Goal: Task Accomplishment & Management: Complete application form

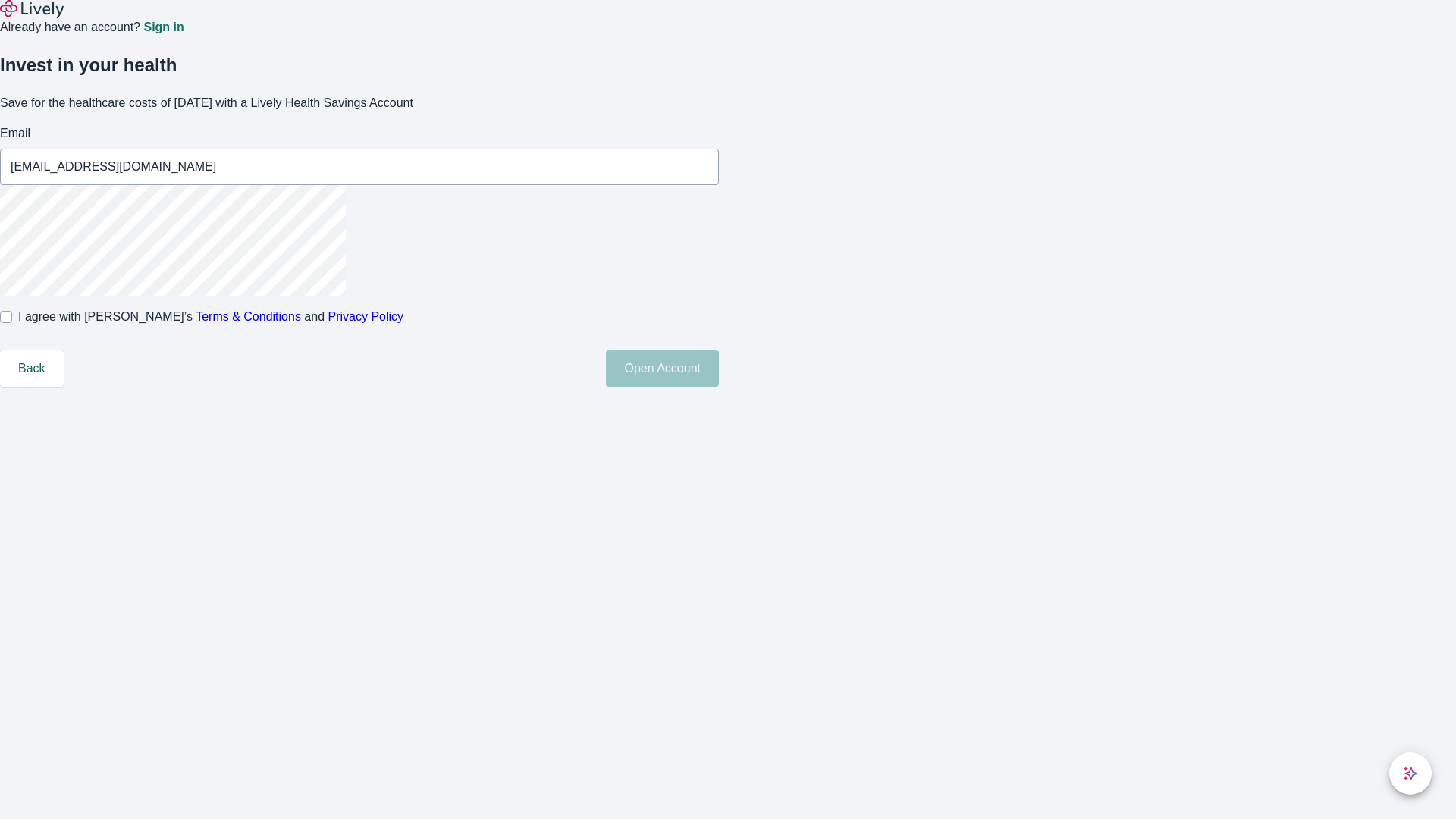
click at [12, 323] on input "I agree with Lively’s Terms & Conditions and Privacy Policy" at bounding box center [6, 317] width 12 height 12
checkbox input "true"
click at [719, 387] on button "Open Account" at bounding box center [661, 369] width 113 height 36
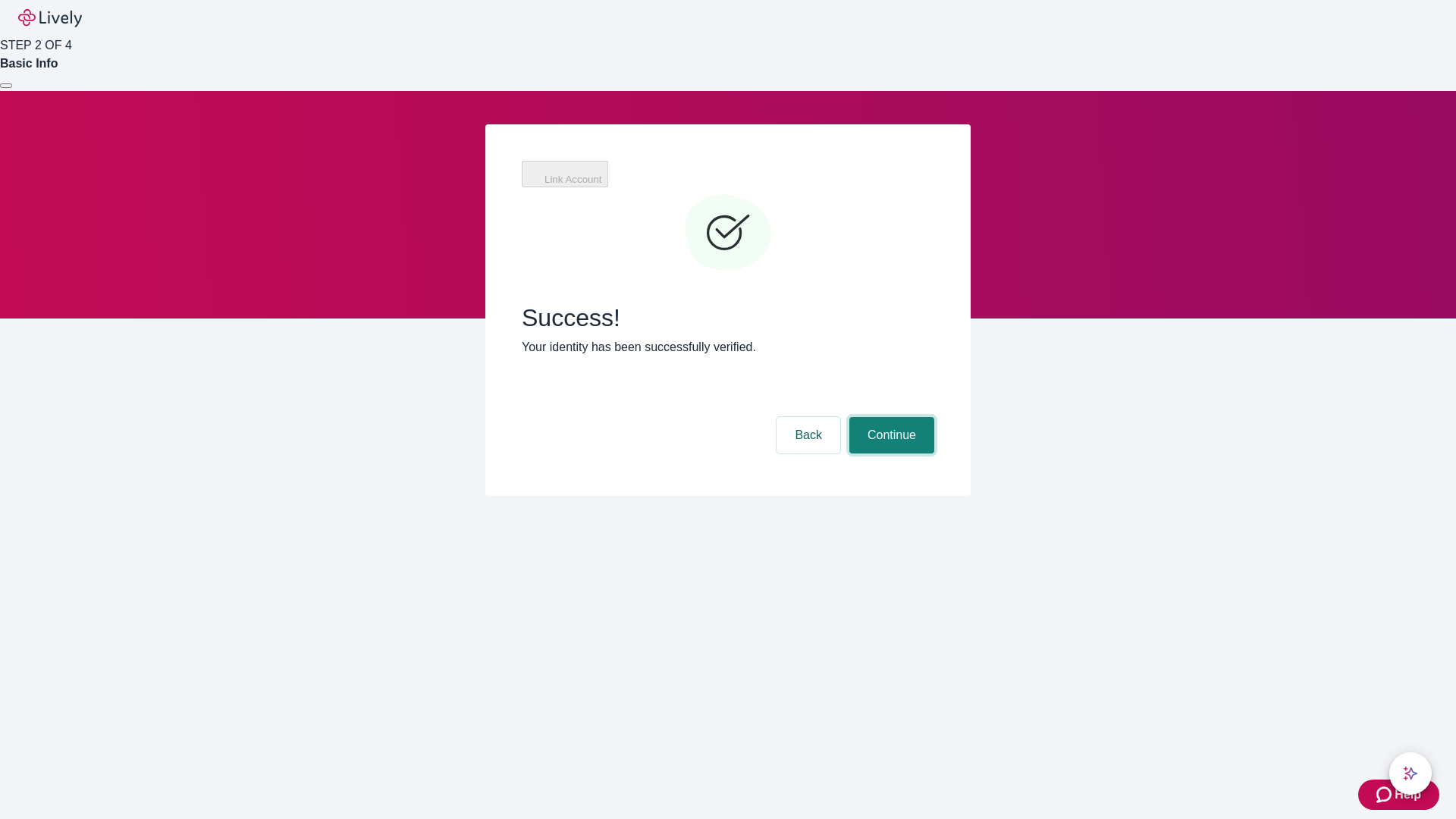
click at [890, 417] on button "Continue" at bounding box center [892, 435] width 85 height 36
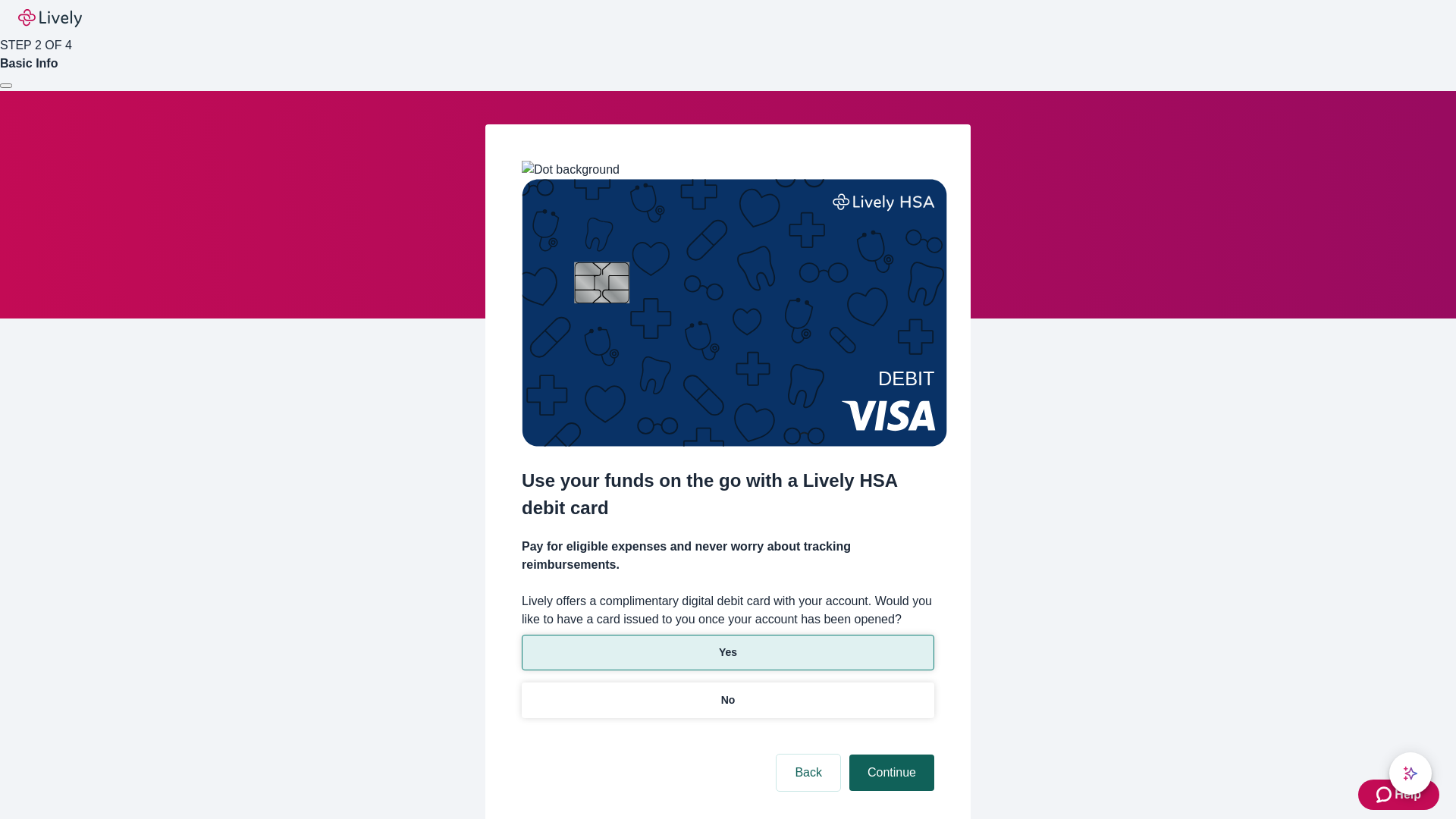
click at [727, 693] on p "No" at bounding box center [728, 701] width 14 height 16
click at [890, 755] on button "Continue" at bounding box center [892, 773] width 85 height 36
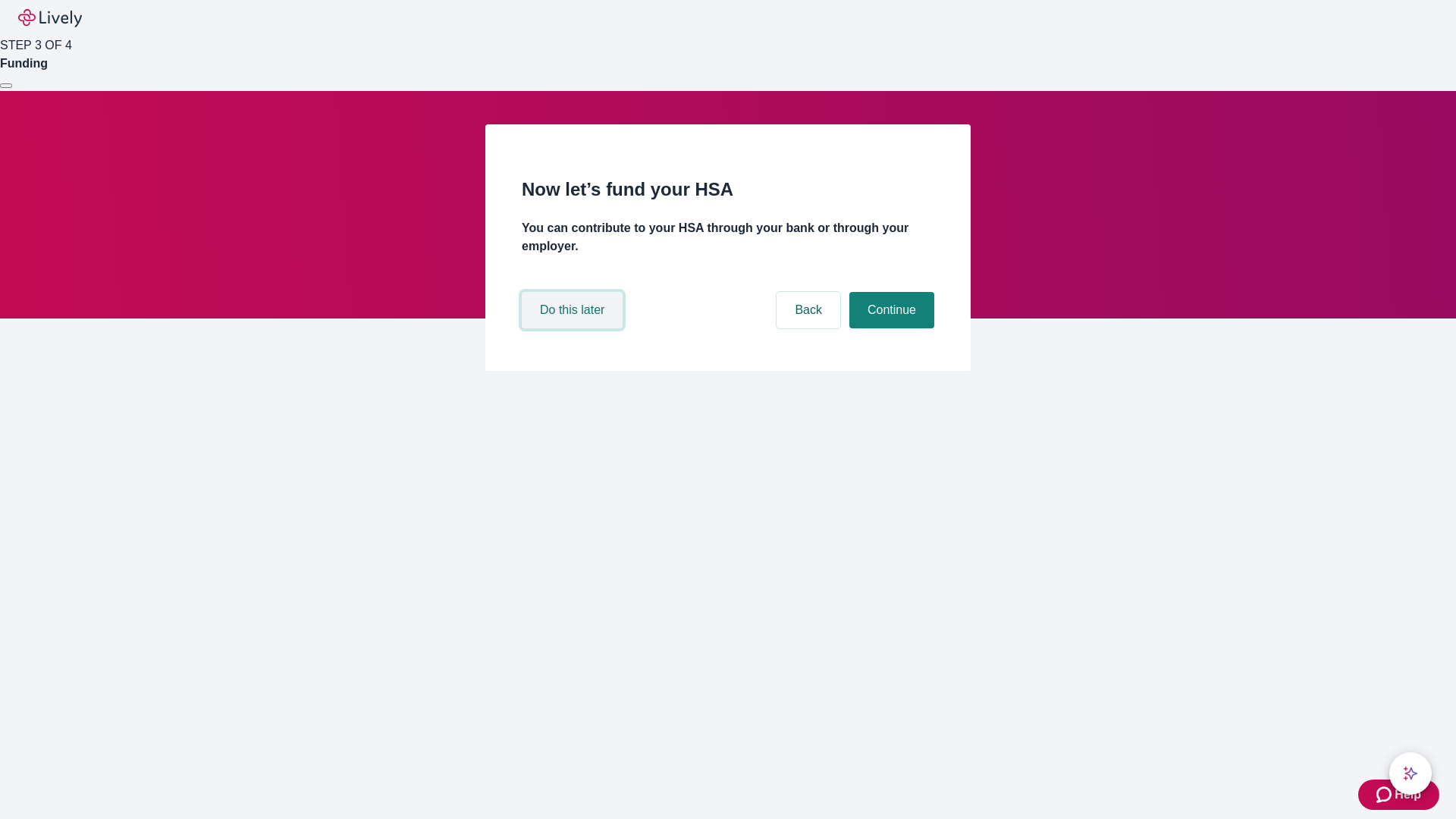
click at [574, 329] on button "Do this later" at bounding box center [573, 310] width 101 height 36
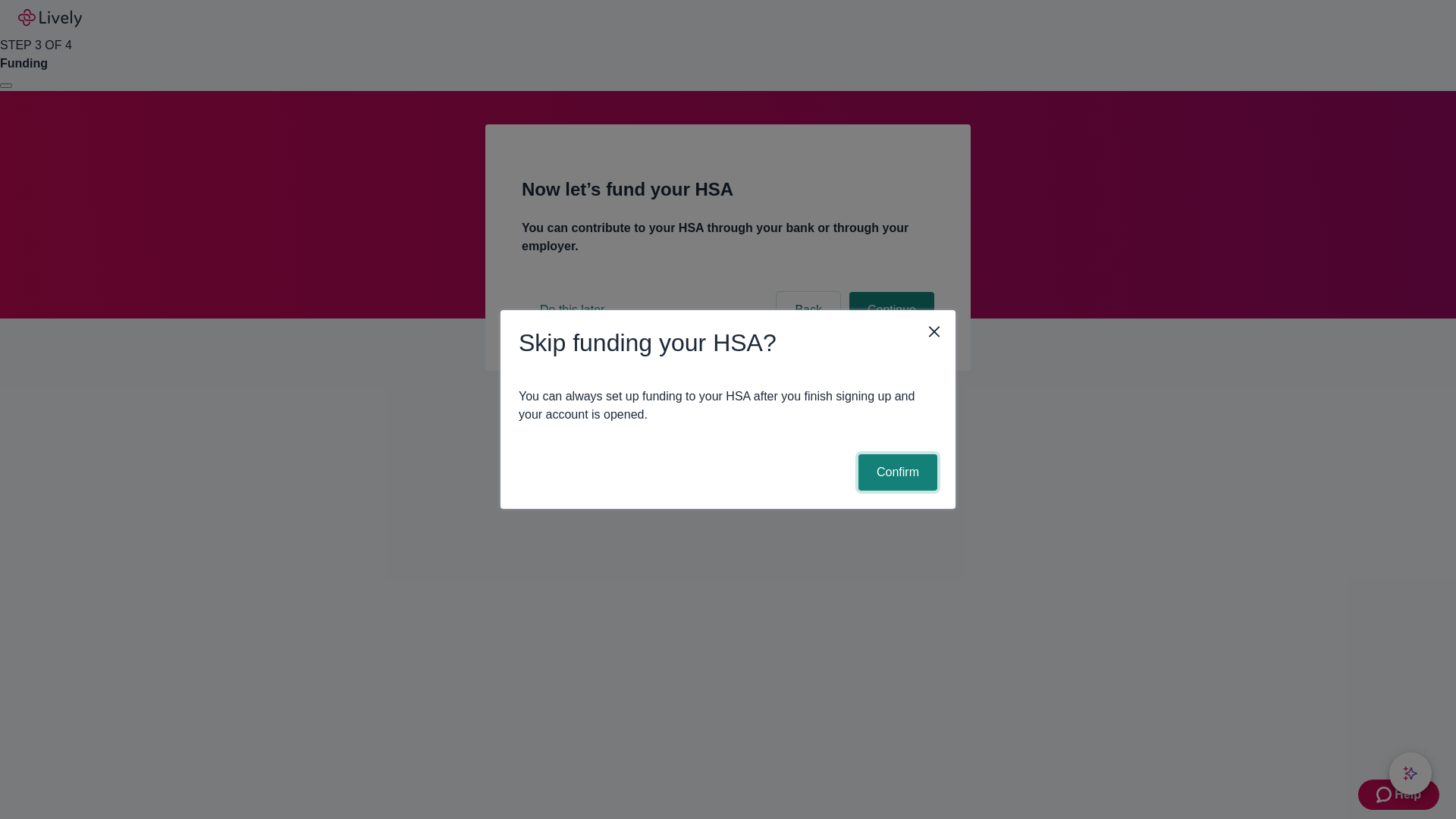
click at [896, 473] on button "Confirm" at bounding box center [898, 473] width 79 height 36
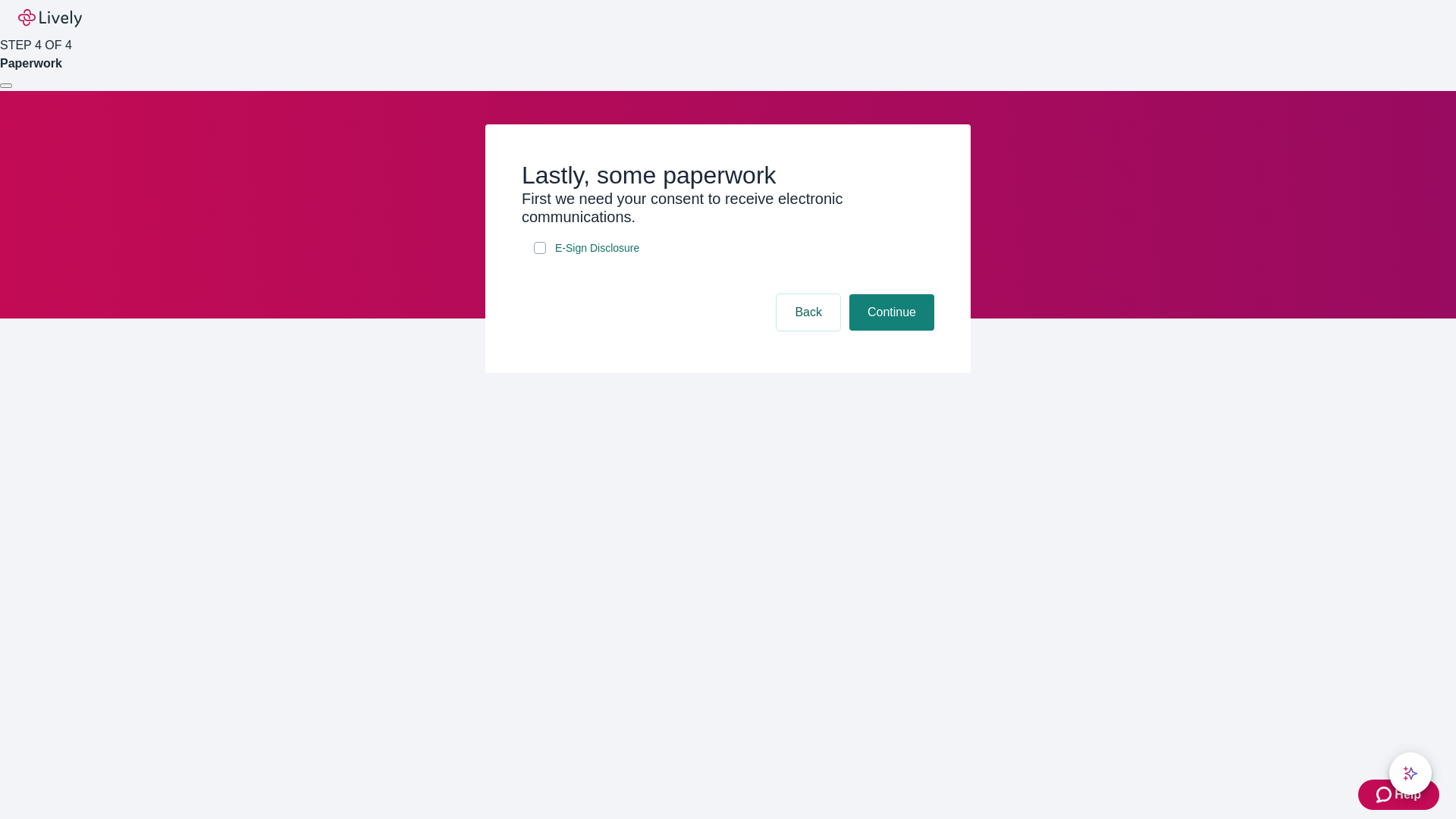
click at [540, 254] on input "E-Sign Disclosure" at bounding box center [540, 248] width 12 height 12
checkbox input "true"
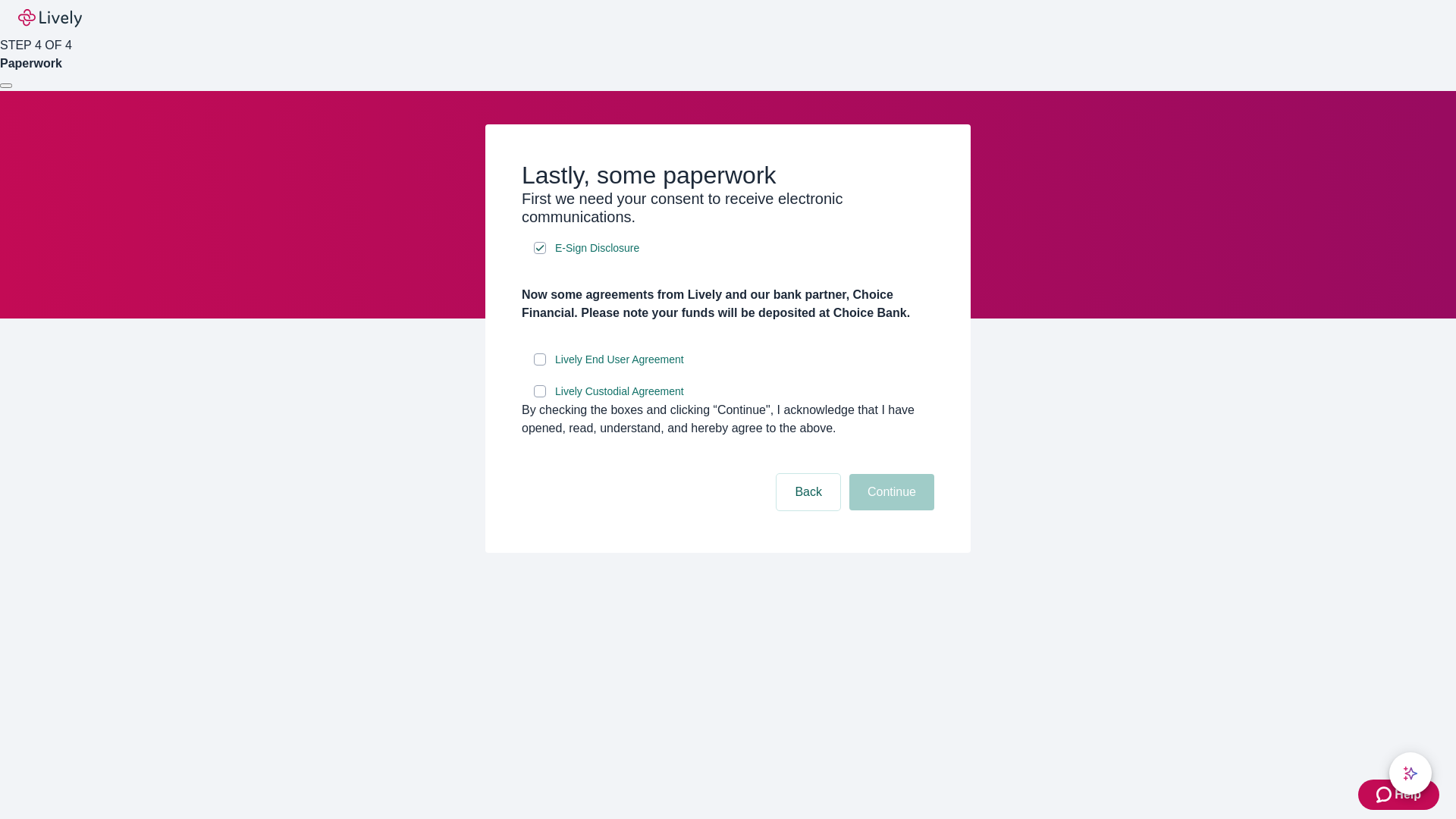
click at [540, 366] on input "Lively End User Agreement" at bounding box center [540, 360] width 12 height 12
checkbox input "true"
click at [540, 398] on input "Lively Custodial Agreement" at bounding box center [540, 392] width 12 height 12
checkbox input "true"
click at [890, 511] on button "Continue" at bounding box center [892, 492] width 85 height 36
